Goal: Information Seeking & Learning: Learn about a topic

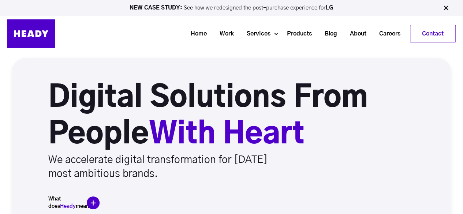
click at [445, 6] on img at bounding box center [445, 7] width 7 height 7
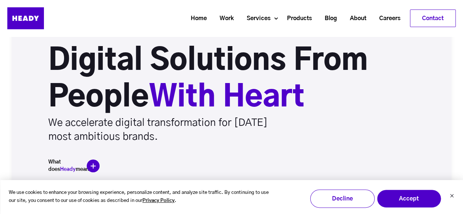
scroll to position [73, 0]
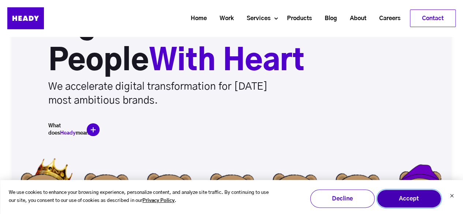
click at [399, 201] on button "Accept" at bounding box center [408, 198] width 64 height 18
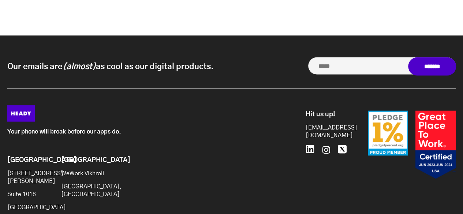
scroll to position [3510, 0]
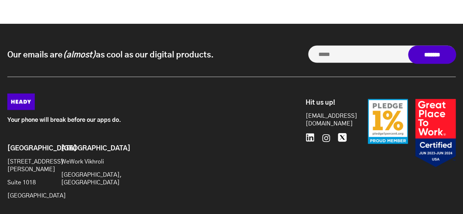
click at [305, 133] on icon at bounding box center [309, 137] width 9 height 9
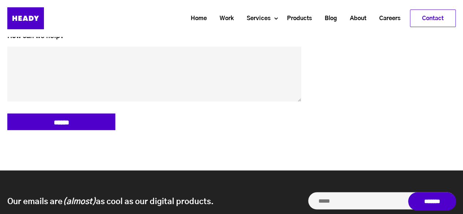
scroll to position [3254, 0]
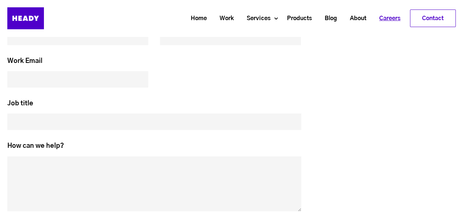
click at [396, 15] on link "Careers" at bounding box center [387, 19] width 34 height 14
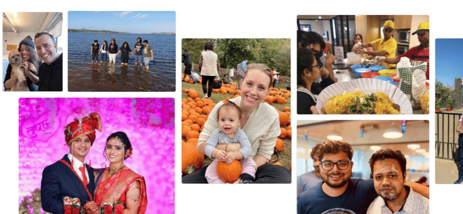
scroll to position [1207, 0]
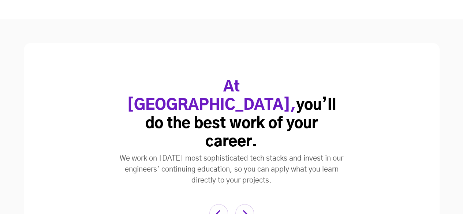
scroll to position [1426, 0]
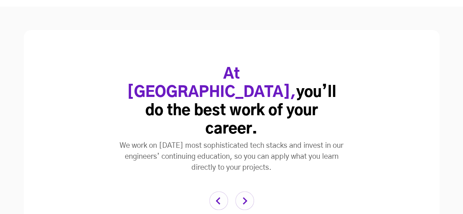
click at [242, 191] on img "button" at bounding box center [244, 200] width 19 height 19
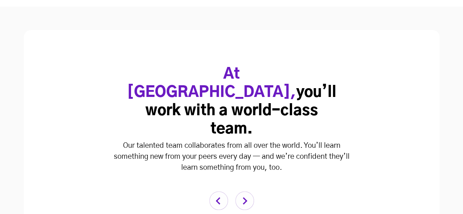
click at [242, 191] on img "button" at bounding box center [244, 200] width 19 height 19
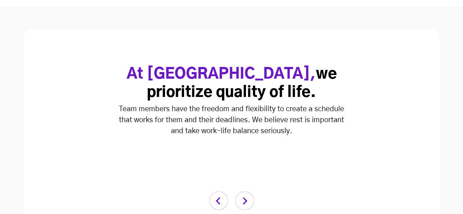
click at [242, 191] on img "button" at bounding box center [244, 200] width 19 height 19
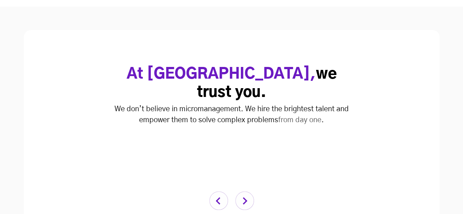
click at [242, 191] on img "button" at bounding box center [244, 200] width 19 height 19
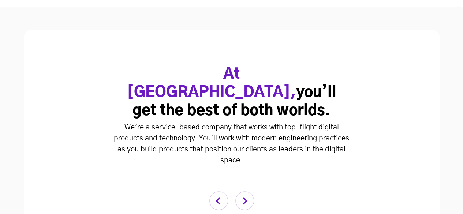
click at [242, 191] on img "button" at bounding box center [244, 200] width 19 height 19
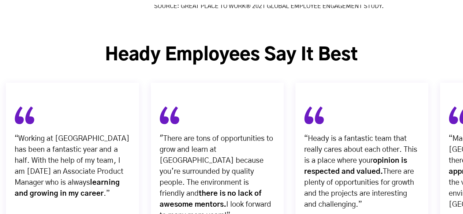
scroll to position [2633, 0]
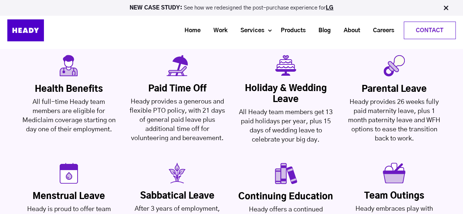
scroll to position [1682, 0]
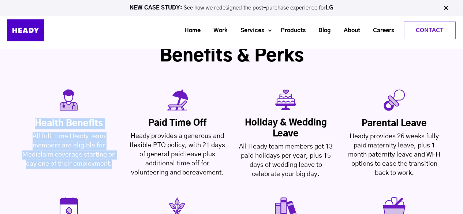
drag, startPoint x: 114, startPoint y: 130, endPoint x: 35, endPoint y: 85, distance: 90.4
click at [35, 118] on div "Health Benefits All full-time Heady team members are eligible for Mediclaim cov…" at bounding box center [68, 143] width 97 height 50
copy div "Health Benefits All full-time Heady team members are eligible for Mediclaim cov…"
drag, startPoint x: 231, startPoint y: 137, endPoint x: 159, endPoint y: 89, distance: 86.7
click at [159, 89] on div "Health Benefits All full-time Heady team members are eligible for Mediclaim cov…" at bounding box center [231, 189] width 463 height 214
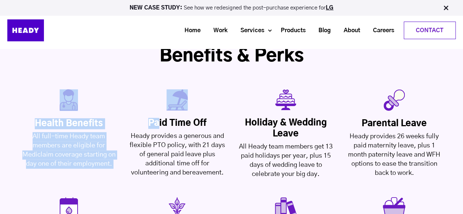
click at [148, 118] on div "Paid Time off" at bounding box center [176, 123] width 97 height 11
drag, startPoint x: 149, startPoint y: 86, endPoint x: 230, endPoint y: 135, distance: 94.2
click at [230, 135] on div "Health Benefits All full-time Heady team members are eligible for Mediclaim cov…" at bounding box center [231, 189] width 463 height 214
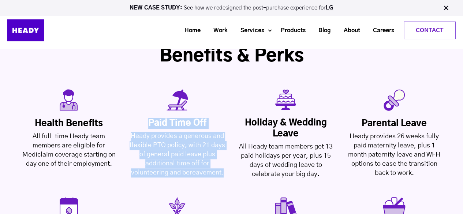
drag, startPoint x: 228, startPoint y: 139, endPoint x: 150, endPoint y: 87, distance: 93.5
click at [150, 89] on div "Paid Time off Heady provides a generous and flexible PTO policy, with 21 days o…" at bounding box center [177, 133] width 105 height 88
copy div "Paid Time off Heady provides a generous and flexible PTO policy, with 21 days o…"
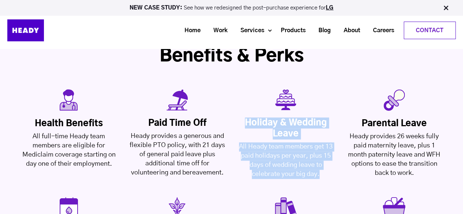
drag, startPoint x: 323, startPoint y: 141, endPoint x: 247, endPoint y: 85, distance: 94.5
click at [247, 117] on div "Holiday & Wedding Leave All Heady team members get 13 paid holidays per year, p…" at bounding box center [285, 147] width 97 height 61
copy div "Holiday & Wedding Leave All Heady team members get 13 paid holidays per year, p…"
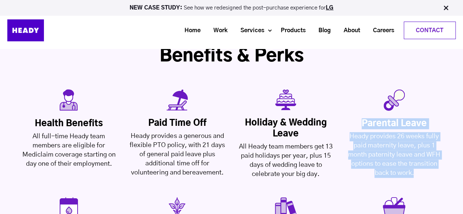
drag, startPoint x: 421, startPoint y: 139, endPoint x: 363, endPoint y: 86, distance: 78.2
click at [363, 118] on div "Parental Leave Heady provides 26 weeks fully paid maternity leave, plus 1 month…" at bounding box center [393, 148] width 97 height 60
copy div "Parental Leave Heady provides 26 weeks fully paid maternity leave, plus 1 month…"
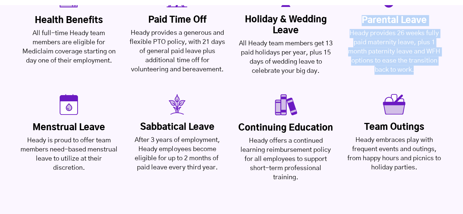
scroll to position [1792, 0]
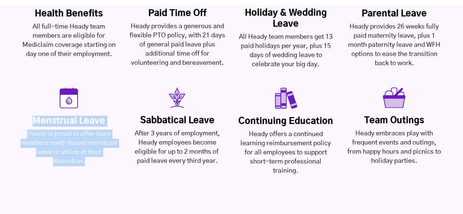
drag, startPoint x: 85, startPoint y: 124, endPoint x: 35, endPoint y: 86, distance: 62.4
click at [35, 116] on div "Menstrual Leave Heady is proud to offer team members need-based menstrual leave…" at bounding box center [68, 141] width 97 height 50
copy div "Menstrual Leave Heady is proud to offer team members need-based menstrual leave…"
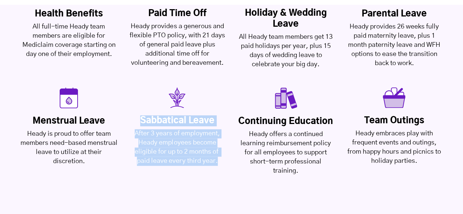
drag, startPoint x: 222, startPoint y: 126, endPoint x: 143, endPoint y: 84, distance: 89.6
click at [143, 115] on div "Sabbatical Leave After 3 years of employment, Heady employees become eligible f…" at bounding box center [176, 140] width 97 height 50
copy div "Sabbatical Leave After 3 years of employment, Heady employees become eligible f…"
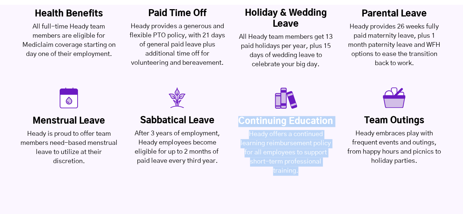
drag, startPoint x: 298, startPoint y: 134, endPoint x: 242, endPoint y: 85, distance: 74.9
click at [242, 116] on div "Continuing Education Heady offers a continued learning reimbursement policy for…" at bounding box center [285, 146] width 97 height 60
copy div "Continuing Education Heady offers a continued learning reimbursement policy for…"
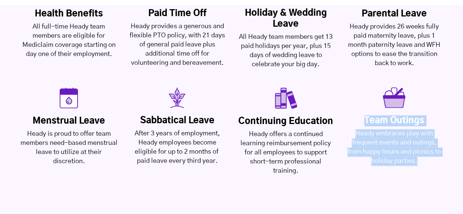
drag, startPoint x: 422, startPoint y: 126, endPoint x: 363, endPoint y: 84, distance: 71.8
click at [363, 115] on div "Team Outings Heady embraces play with frequent events and outings, from happy h…" at bounding box center [393, 140] width 97 height 50
copy div "Team Outings Heady embraces play with frequent events and outings, from happy h…"
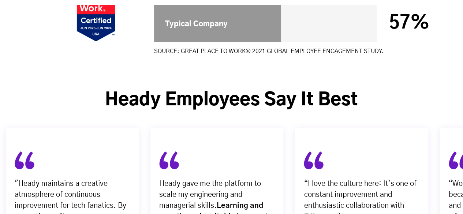
scroll to position [2596, 0]
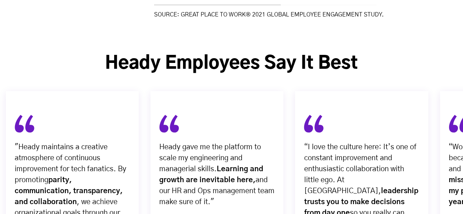
drag, startPoint x: 404, startPoint y: 23, endPoint x: 383, endPoint y: 3, distance: 29.0
click at [404, 91] on div "“I love the culture here: It’s one of constant improvement and enthusiastic col…" at bounding box center [361, 186] width 133 height 190
click at [400, 91] on div "“I love the culture here: It’s one of constant improvement and enthusiastic col…" at bounding box center [361, 186] width 133 height 190
drag, startPoint x: 399, startPoint y: 19, endPoint x: 385, endPoint y: 0, distance: 22.8
click at [399, 86] on div "“I love the culture here: It’s one of constant improvement and enthusiastic col…" at bounding box center [361, 195] width 144 height 219
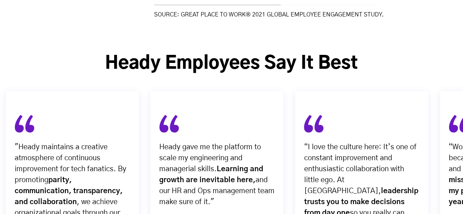
drag, startPoint x: 402, startPoint y: 11, endPoint x: 396, endPoint y: 4, distance: 9.6
click at [402, 53] on div "BUT DON’T JUST TAKE IT FROM [GEOGRAPHIC_DATA] Heady Employees Say It Best “Head…" at bounding box center [231, 188] width 463 height 271
click at [386, 53] on div "BUT DON’T JUST TAKE IT FROM [GEOGRAPHIC_DATA] Heady Employees Say It Best “Head…" at bounding box center [231, 188] width 463 height 271
click at [428, 53] on div "BUT DON’T JUST TAKE IT FROM [GEOGRAPHIC_DATA] Heady Employees Say It Best “Head…" at bounding box center [231, 188] width 463 height 271
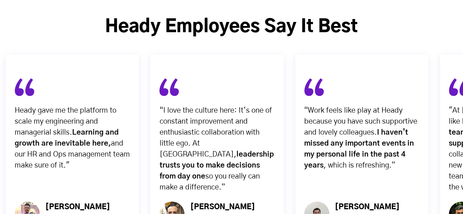
click at [422, 193] on div "“Work feels like play at Heady because you have such supportive and lovely coll…" at bounding box center [361, 158] width 144 height 219
click at [401, 188] on div "“Work feels like play at Heady because you have such supportive and lovely coll…" at bounding box center [361, 158] width 144 height 219
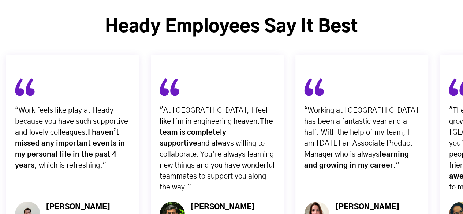
click at [343, 178] on div "“Working at [GEOGRAPHIC_DATA] has been a fantastic year and a half. With the he…" at bounding box center [361, 158] width 144 height 219
drag, startPoint x: 405, startPoint y: 200, endPoint x: 343, endPoint y: 24, distance: 186.6
click at [405, 200] on div "“Working at [GEOGRAPHIC_DATA] has been a fantastic year and a half. With the he…" at bounding box center [361, 158] width 144 height 219
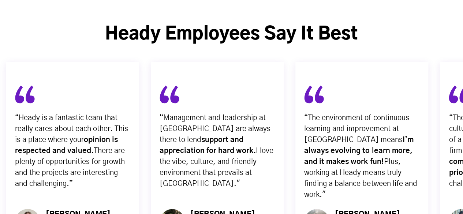
scroll to position [2523, 0]
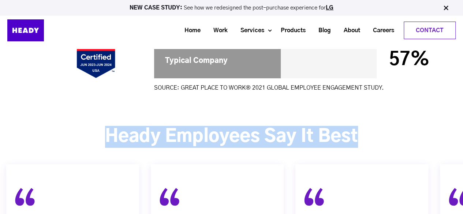
drag, startPoint x: 365, startPoint y: 67, endPoint x: 99, endPoint y: 76, distance: 266.0
click at [99, 126] on div "Heady Employees Say It Best" at bounding box center [231, 137] width 452 height 22
copy div "Heady Employees Say It Best"
